Goal: Information Seeking & Learning: Learn about a topic

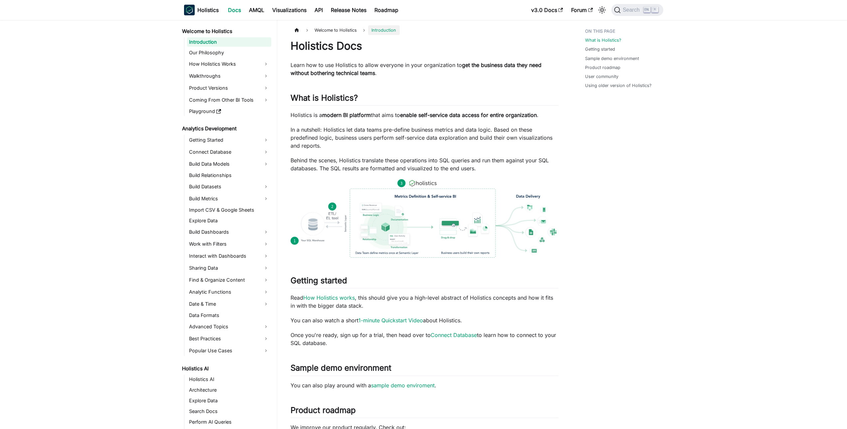
click at [645, 10] on icon "Search (Ctrl+K)" at bounding box center [647, 9] width 5 height 2
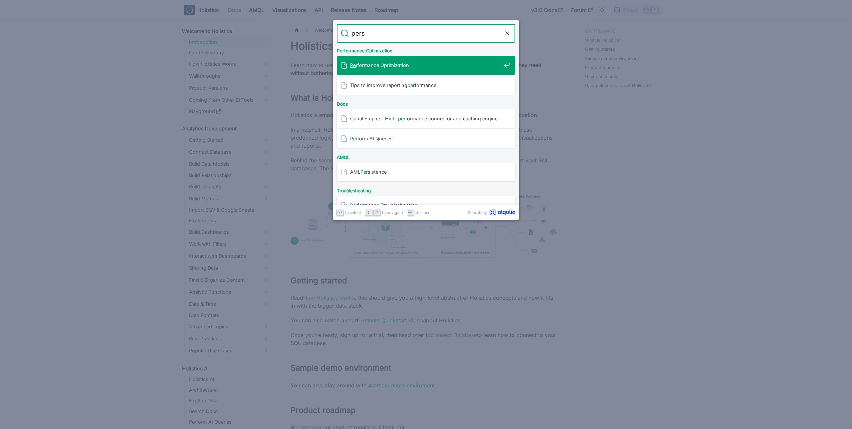
type input "persi"
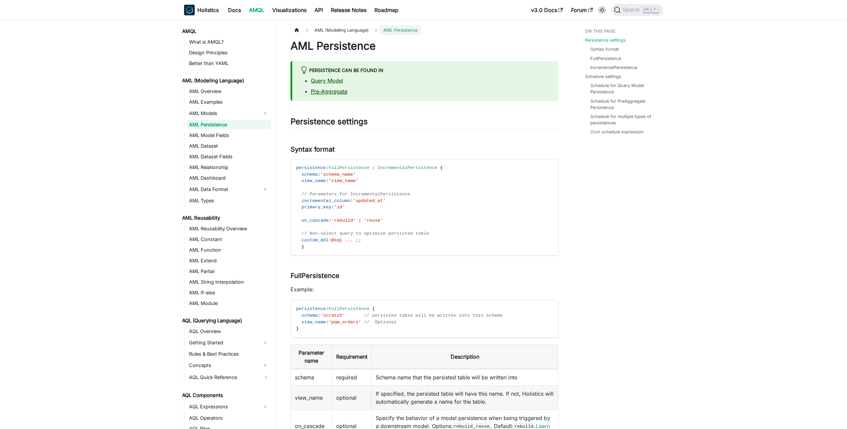
click at [330, 90] on link "Pre-Aggregate" at bounding box center [329, 91] width 37 height 7
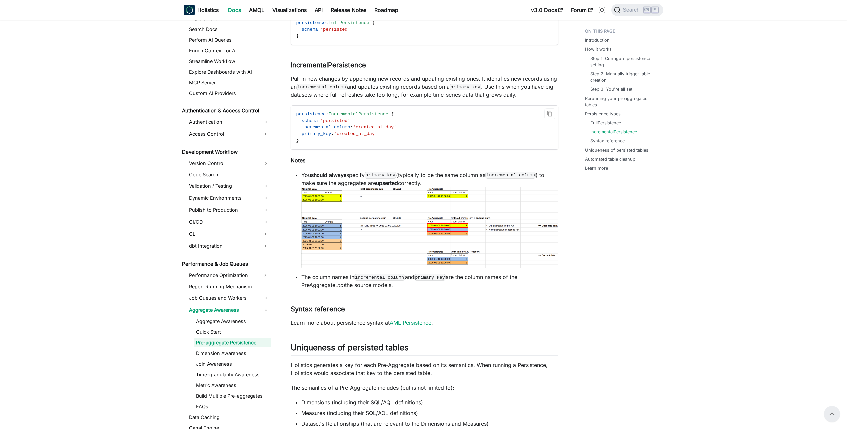
scroll to position [1028, 0]
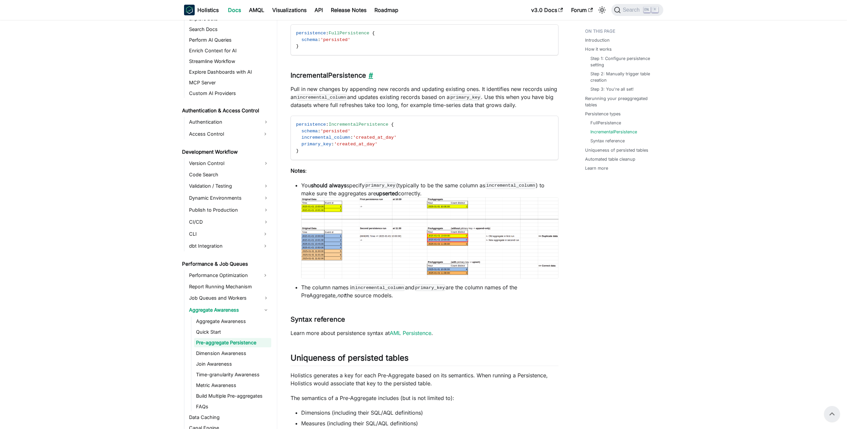
click at [373, 77] on link "​" at bounding box center [369, 75] width 7 height 8
